Goal: Information Seeking & Learning: Learn about a topic

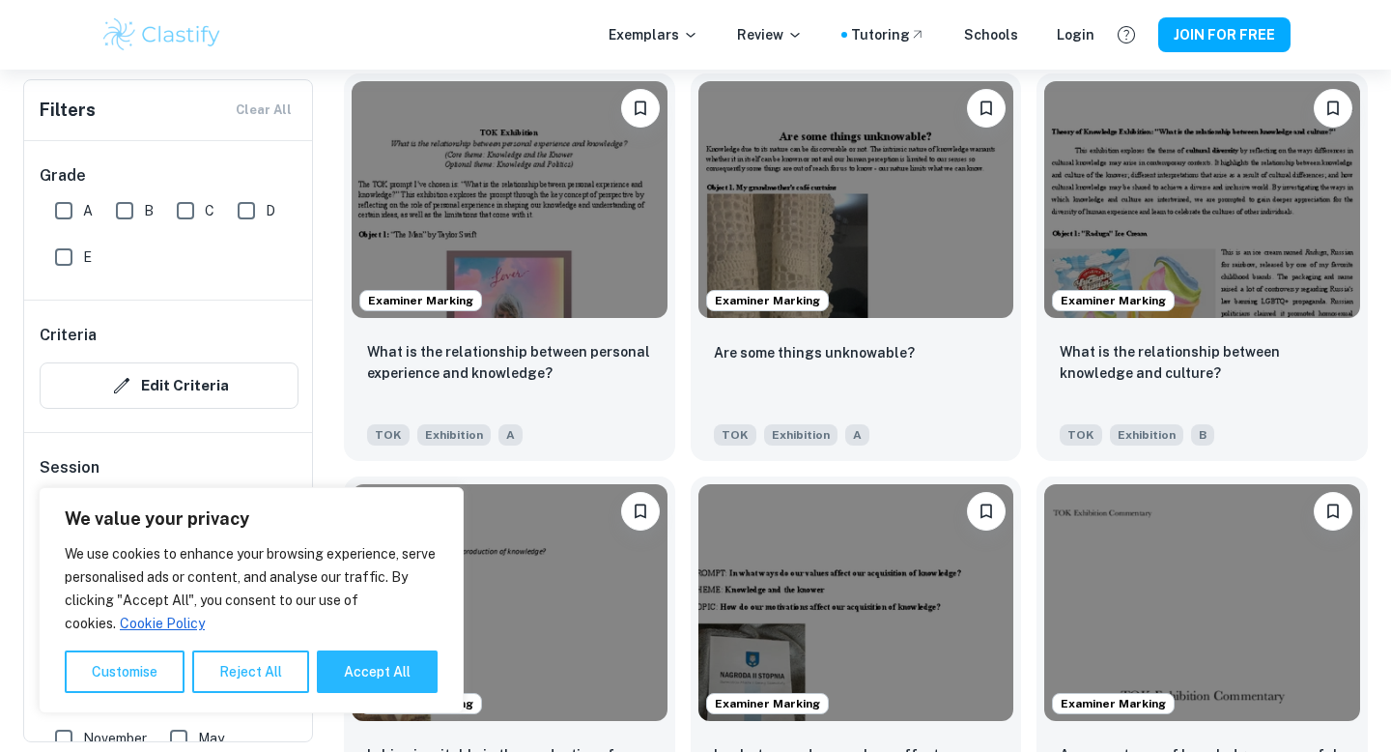
scroll to position [2223, 0]
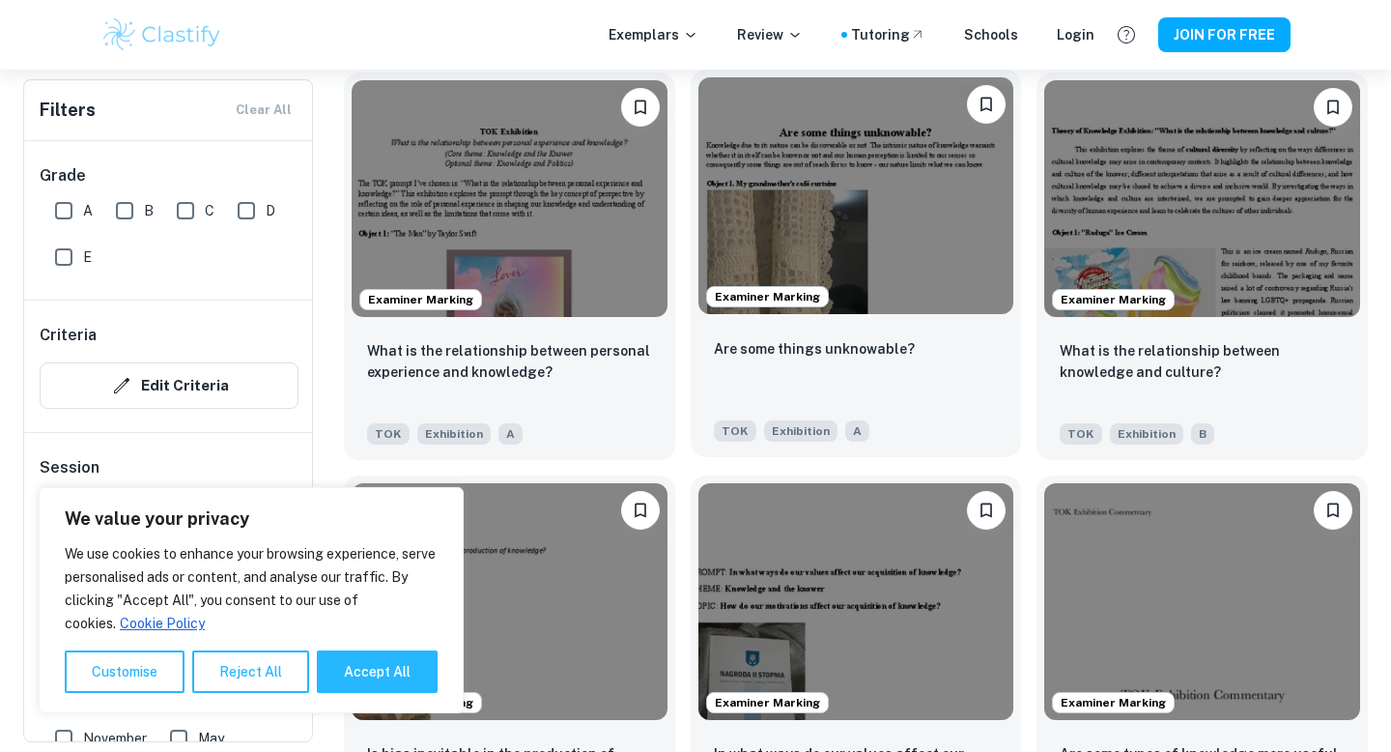
click at [877, 209] on img at bounding box center [856, 195] width 316 height 237
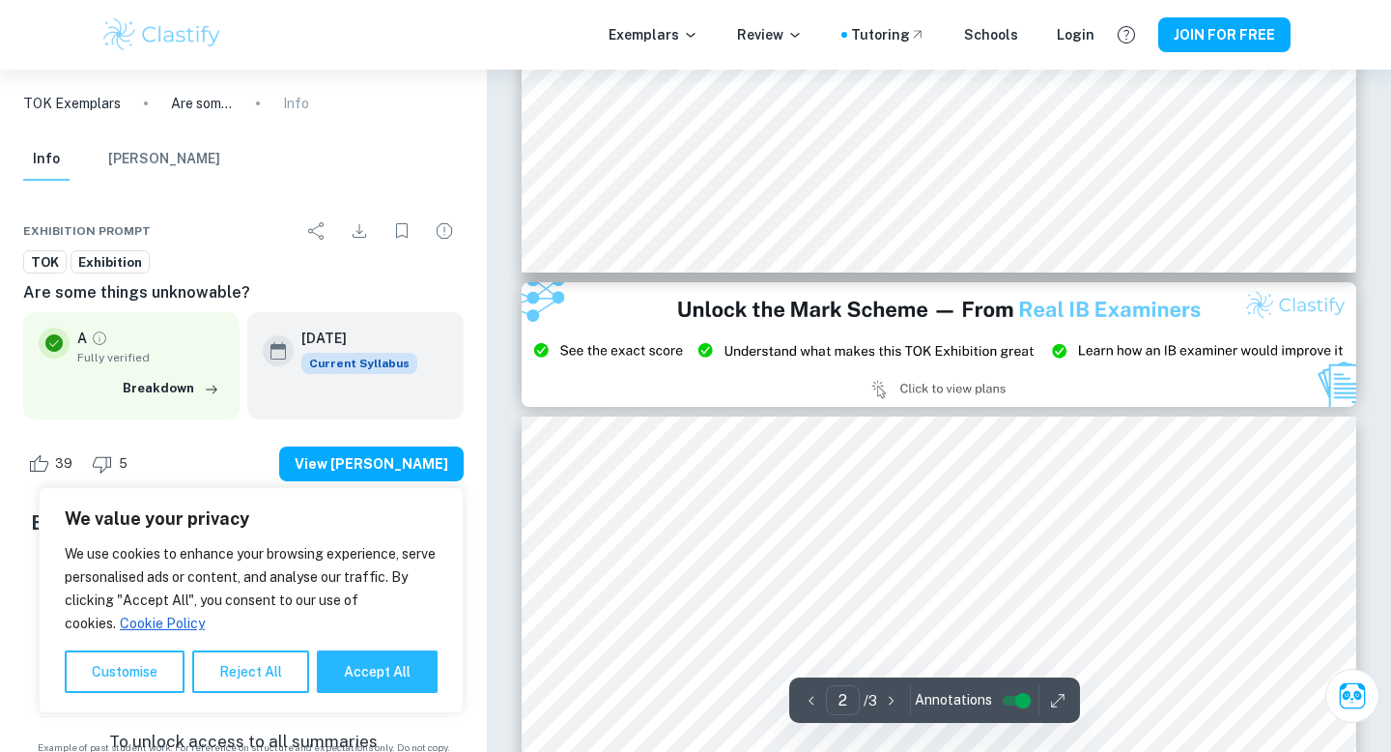
scroll to position [2322, 0]
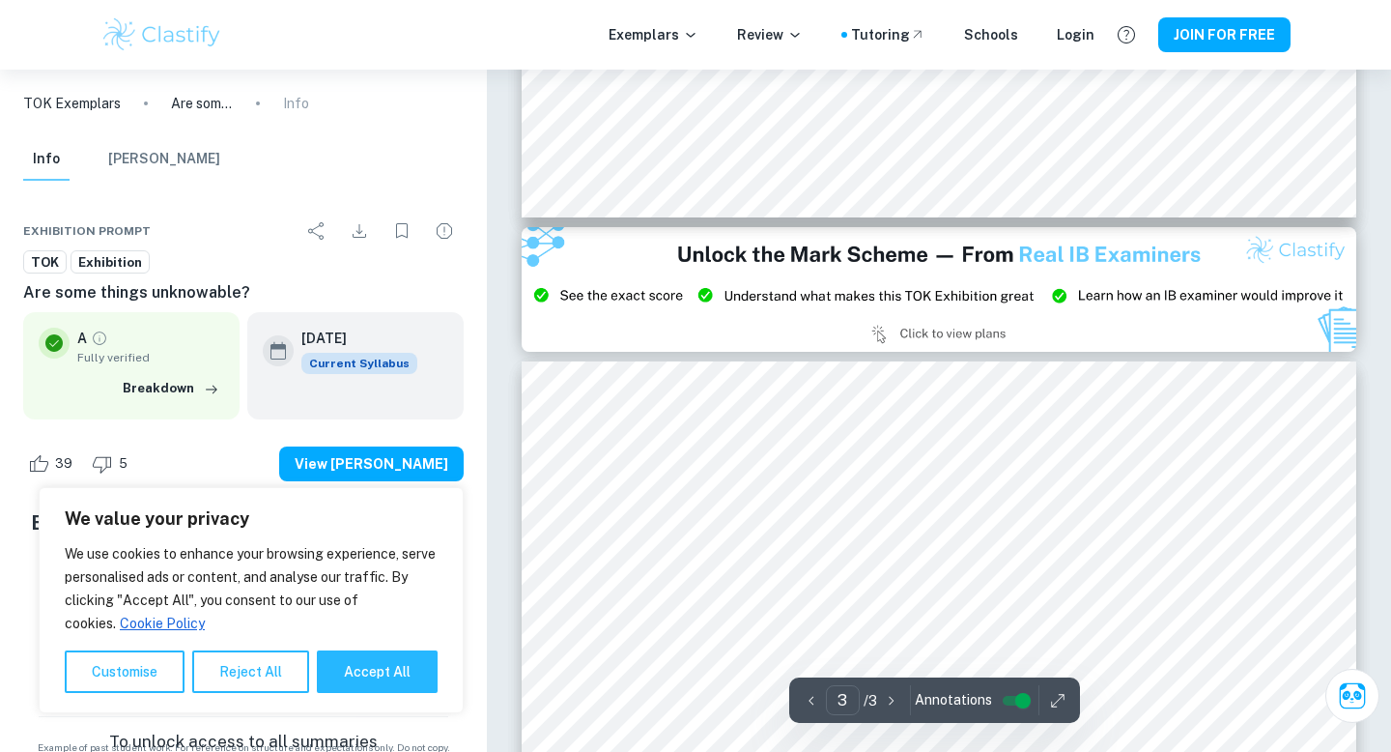
type input "2"
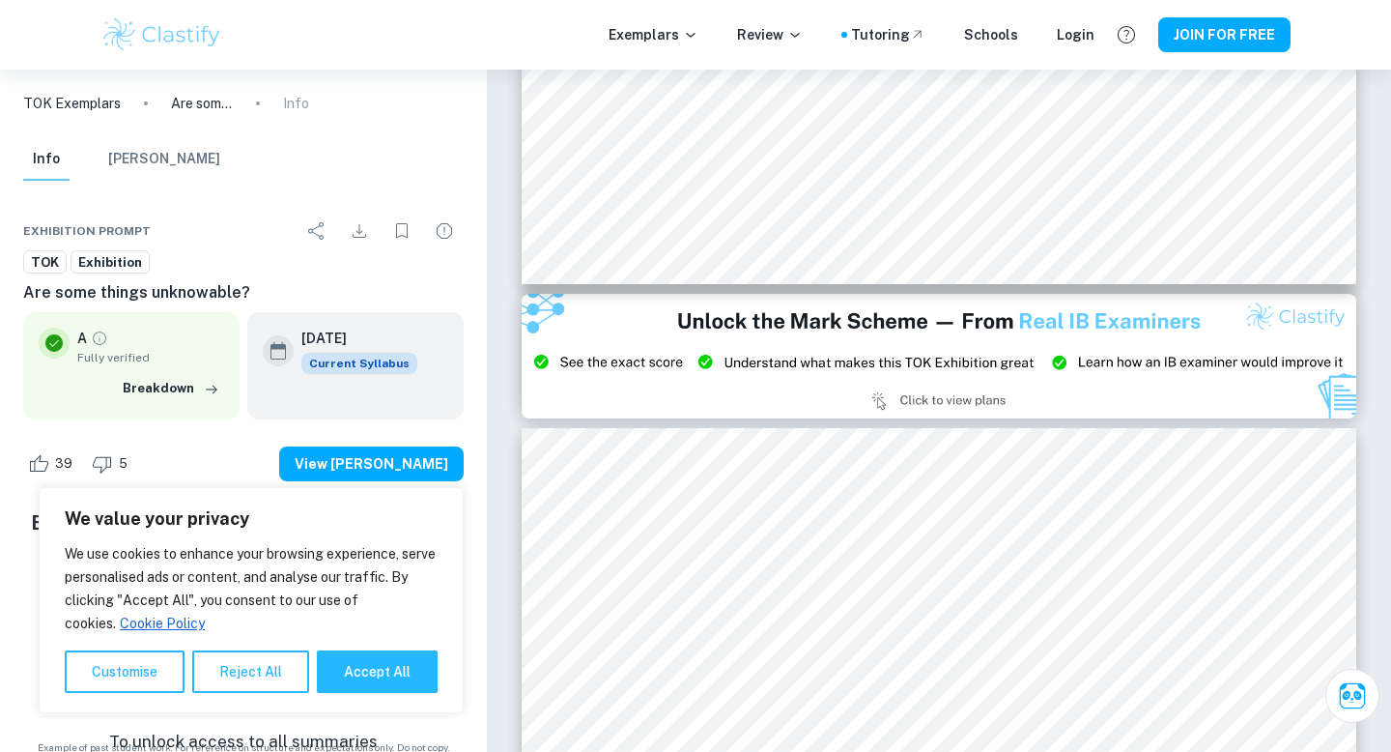
click at [900, 401] on img at bounding box center [939, 357] width 835 height 126
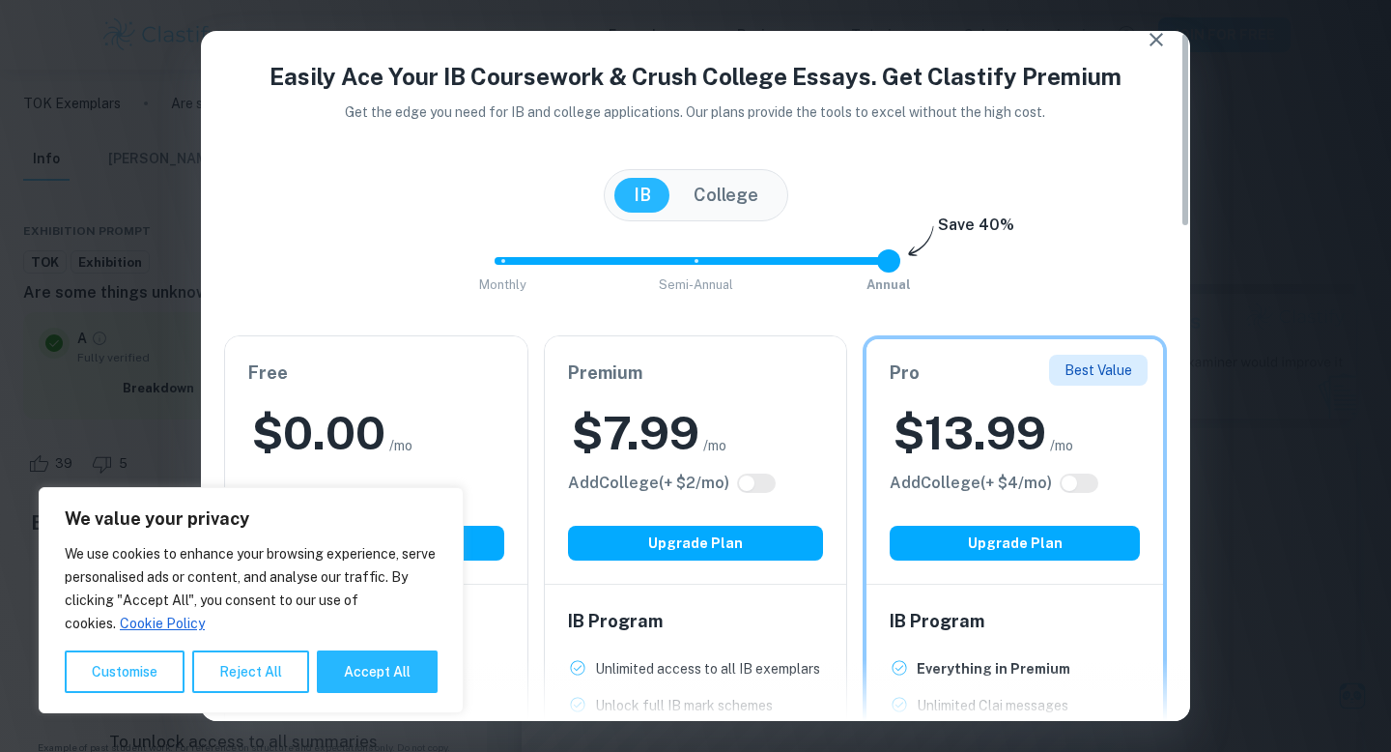
scroll to position [6, 0]
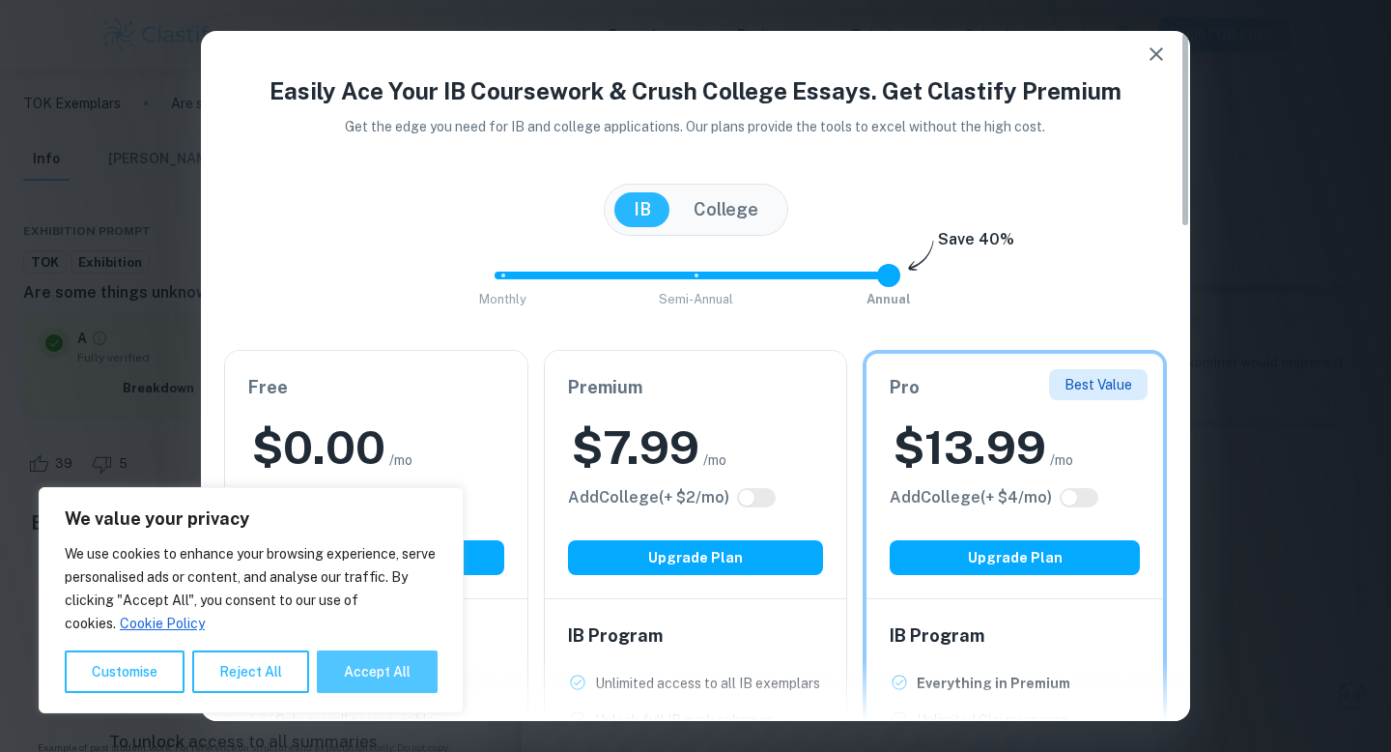
click at [390, 675] on button "Accept All" at bounding box center [377, 671] width 121 height 43
checkbox input "true"
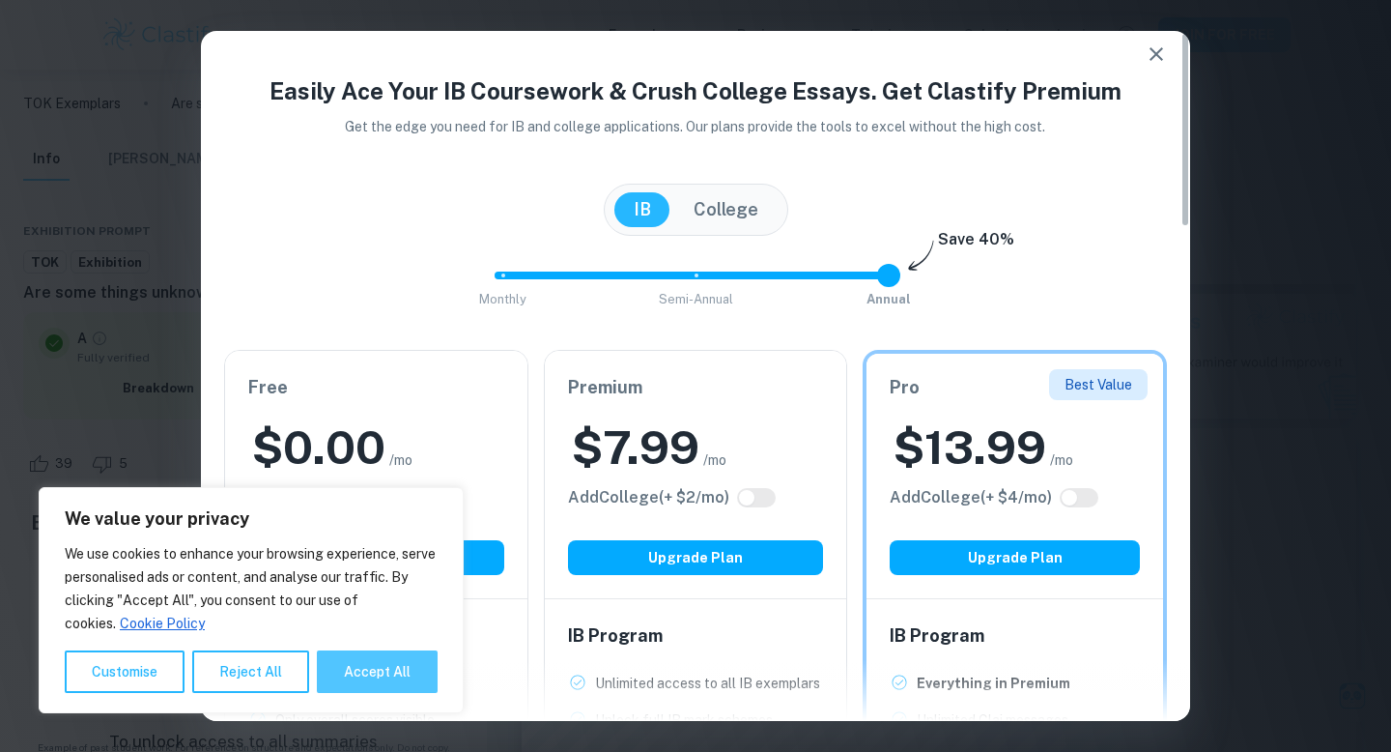
checkbox input "true"
